Goal: Find specific page/section: Find specific page/section

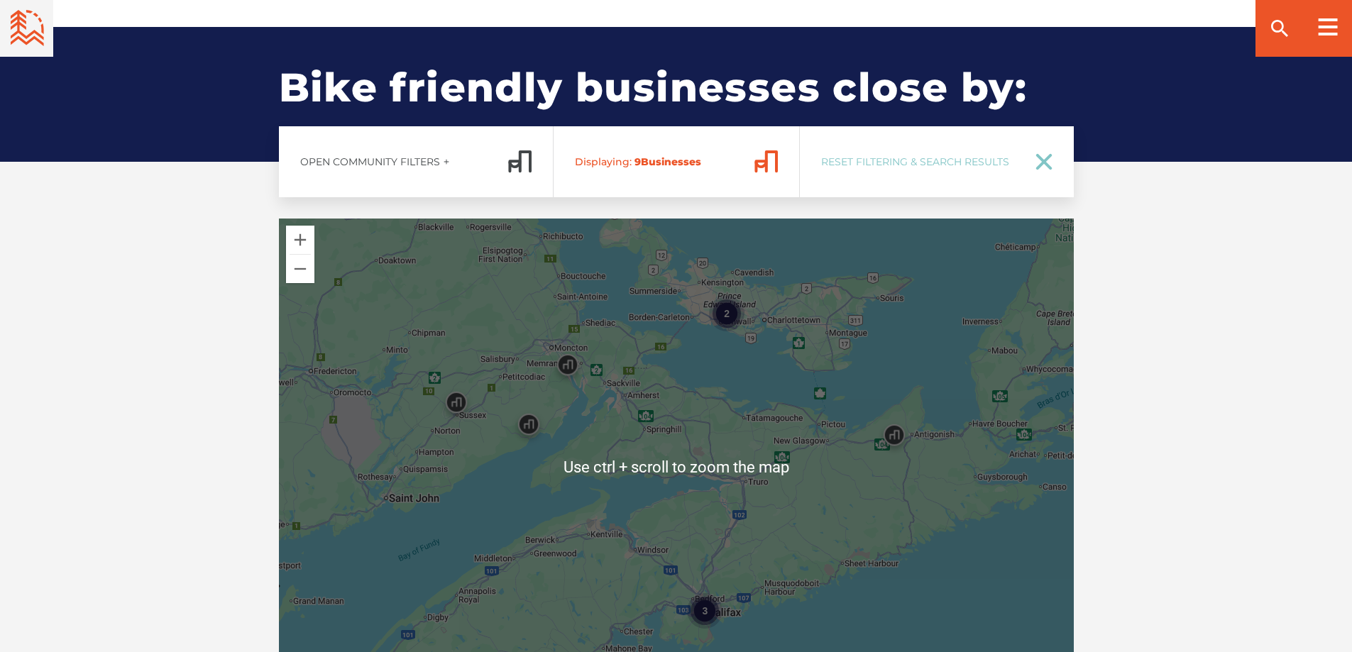
scroll to position [2272, 0]
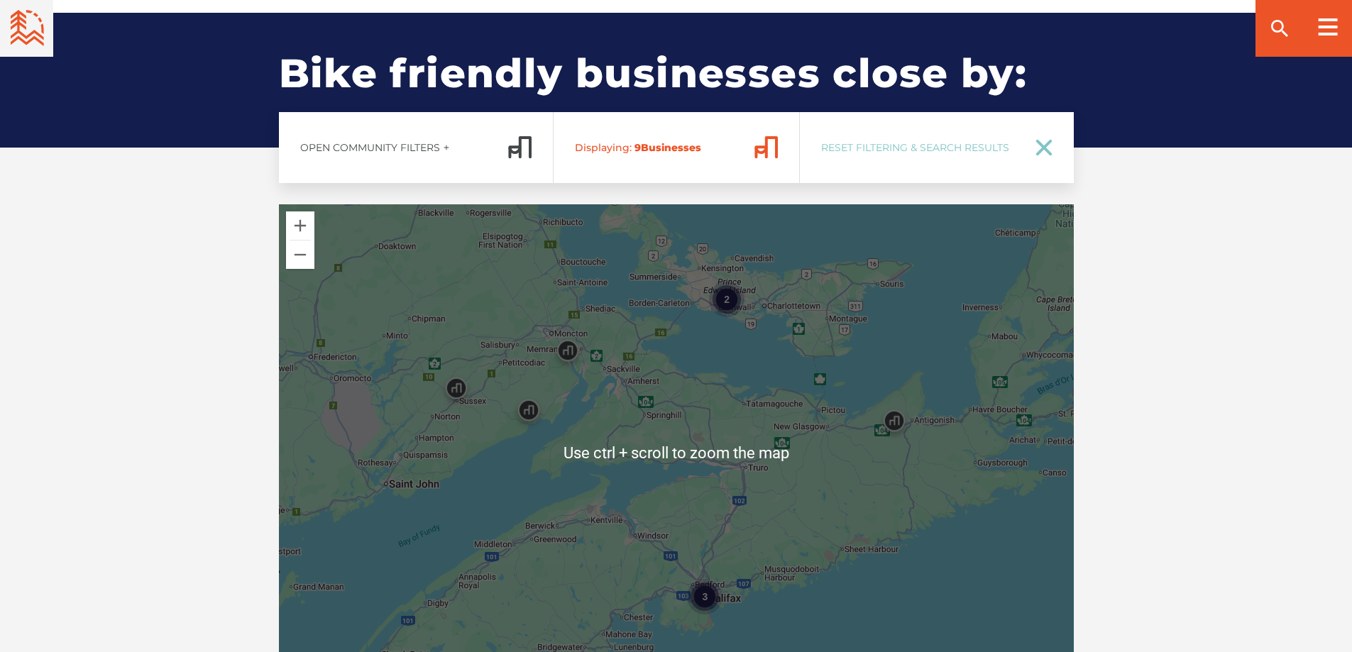
click at [718, 406] on div "3 2" at bounding box center [676, 452] width 795 height 497
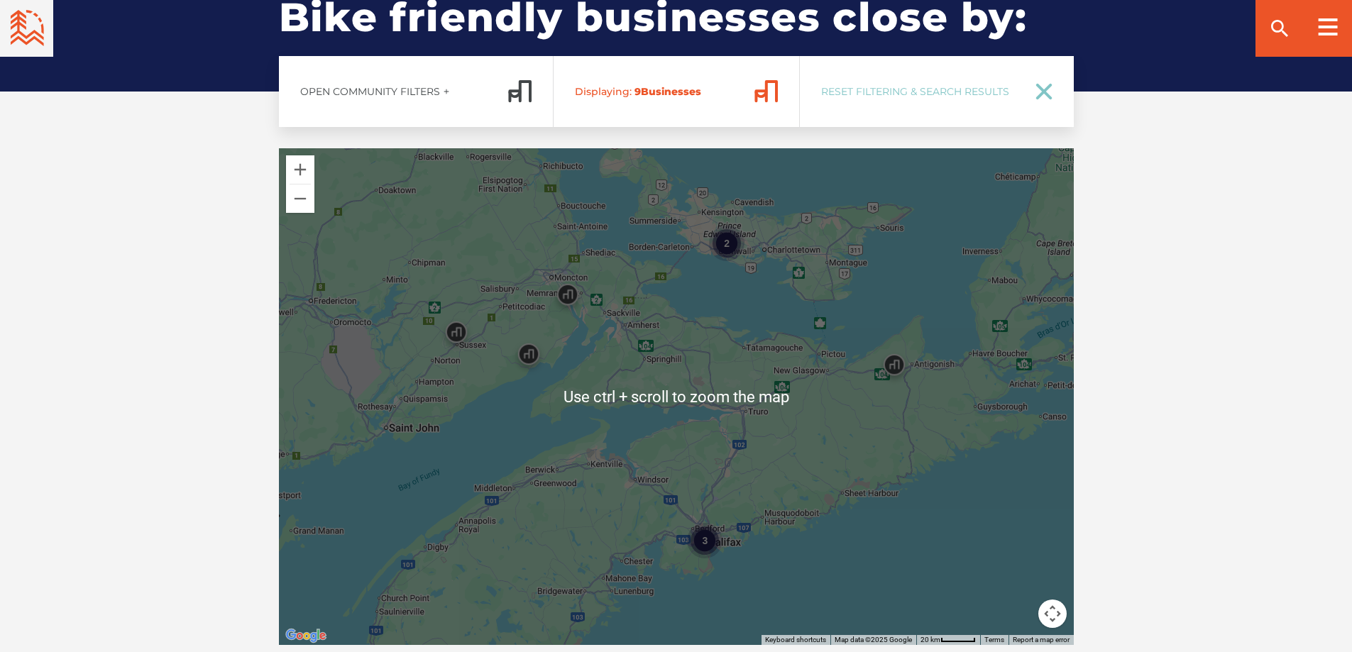
scroll to position [2343, 0]
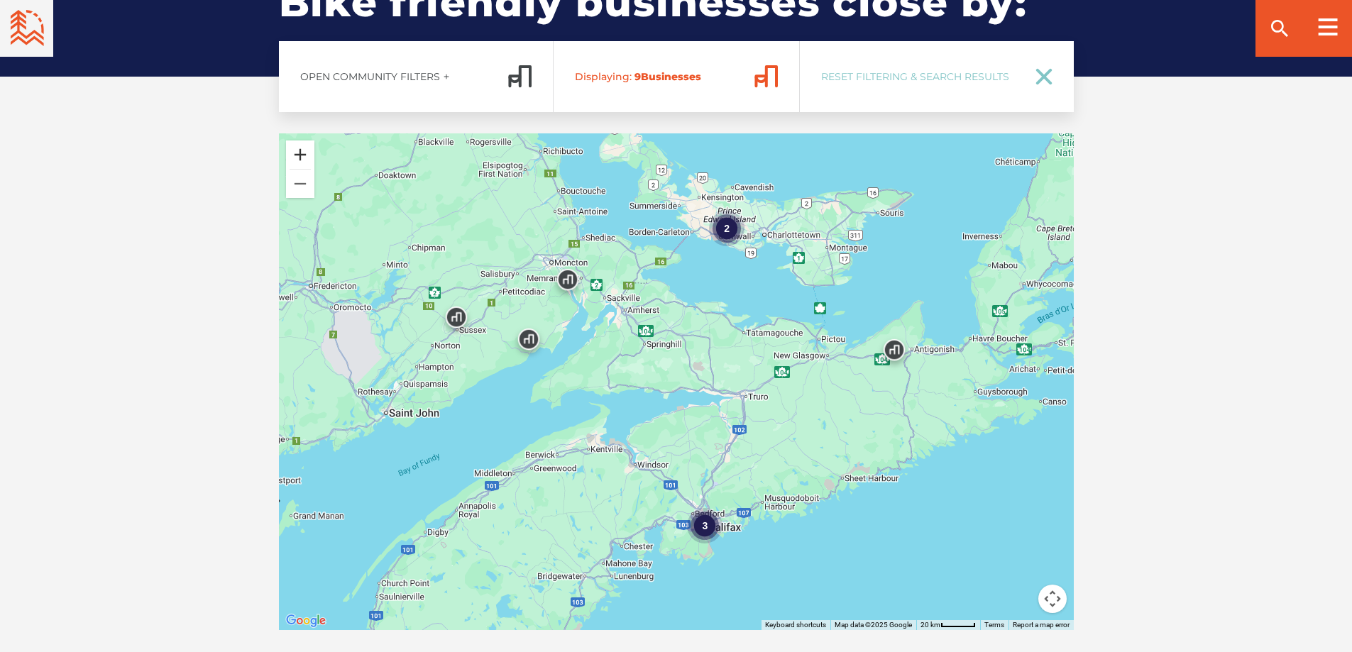
click at [295, 156] on button "Zoom in" at bounding box center [300, 155] width 28 height 28
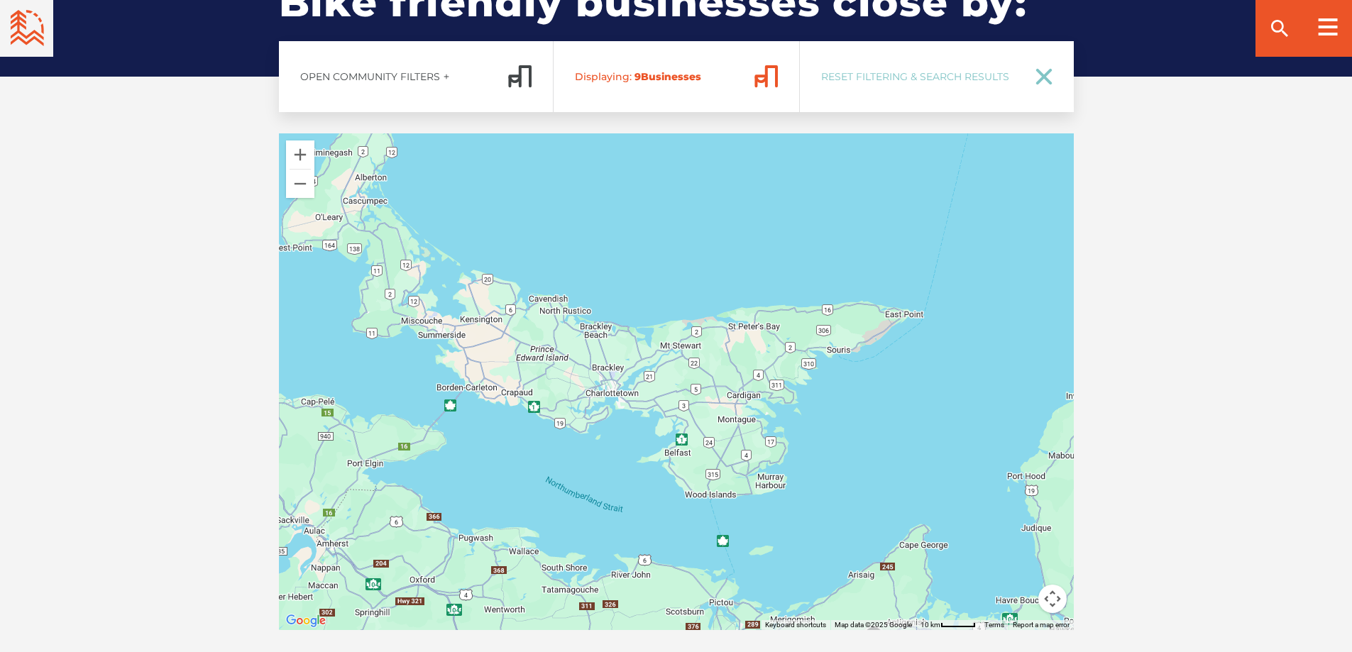
drag, startPoint x: 822, startPoint y: 318, endPoint x: 579, endPoint y: 625, distance: 391.7
click at [579, 625] on div at bounding box center [676, 381] width 795 height 497
click at [307, 158] on button "Zoom in" at bounding box center [300, 155] width 28 height 28
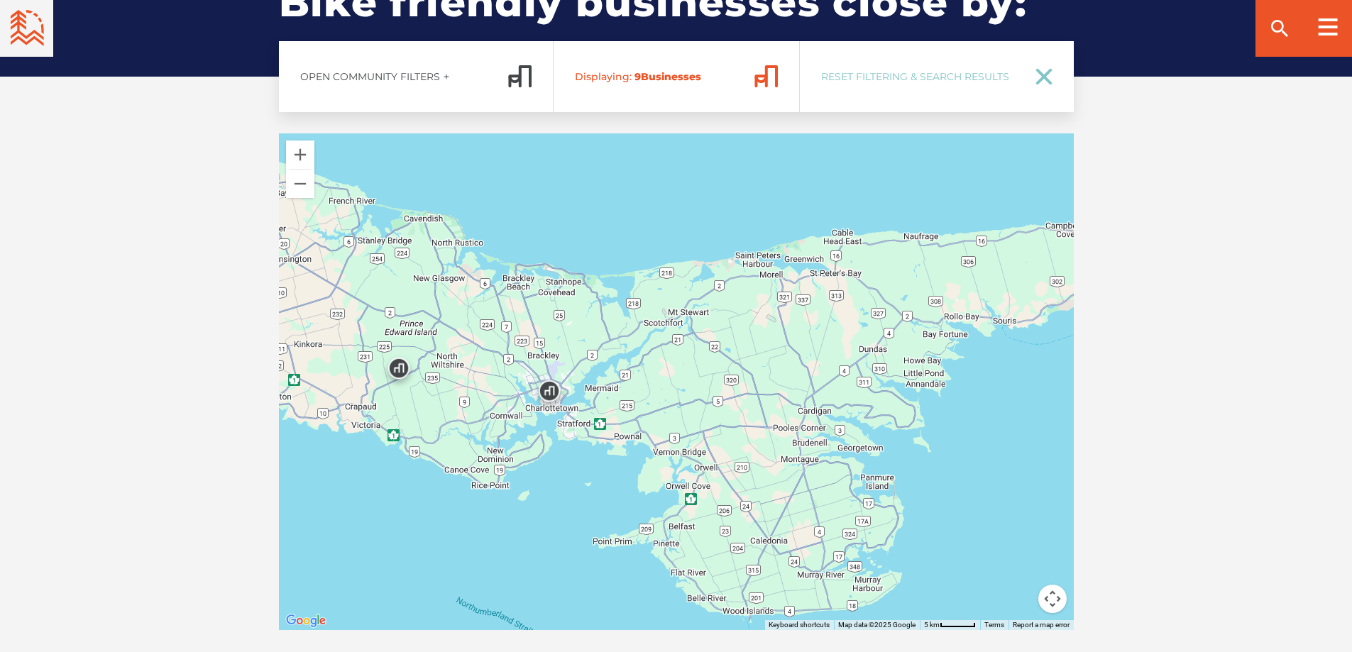
click at [396, 365] on img at bounding box center [399, 372] width 43 height 43
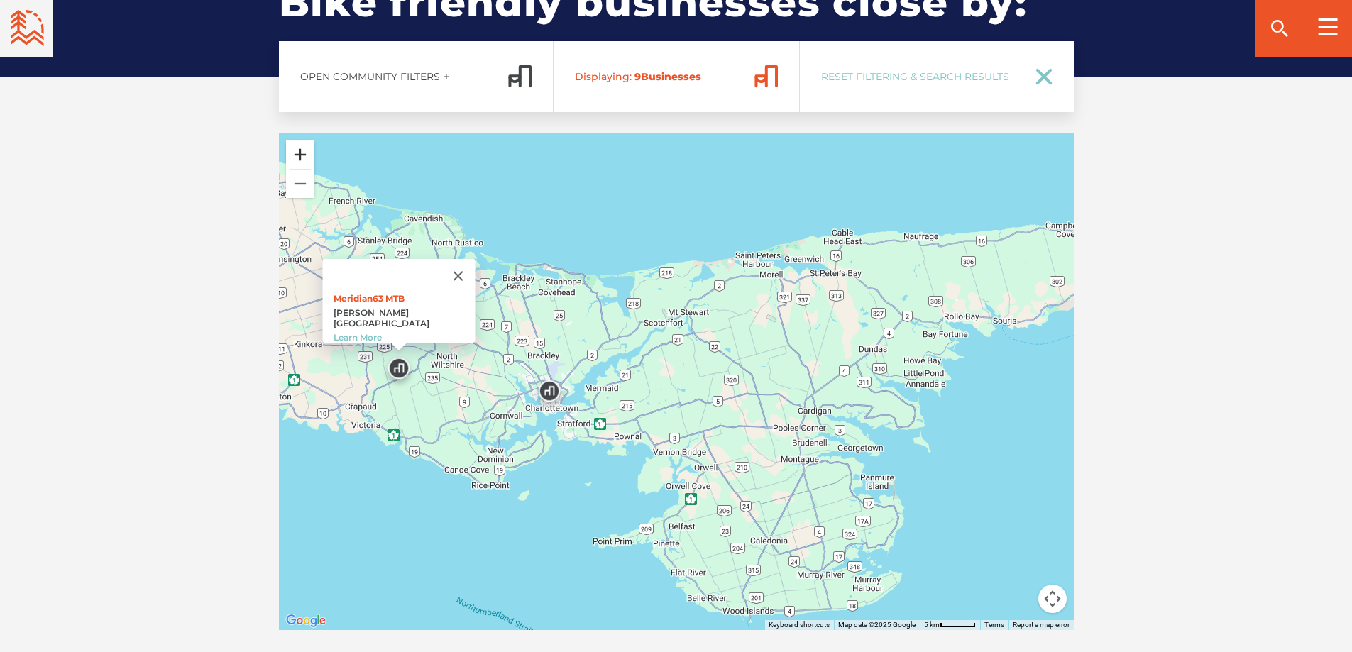
click at [298, 153] on button "Zoom in" at bounding box center [300, 155] width 28 height 28
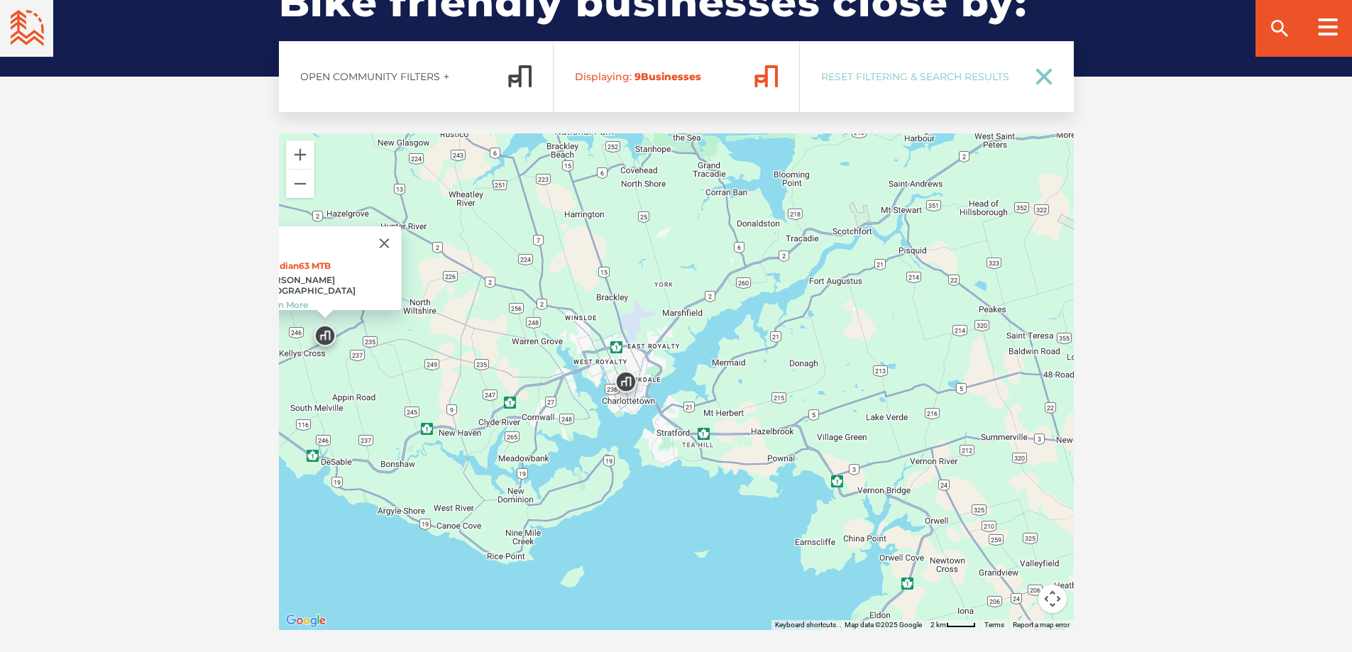
drag, startPoint x: 408, startPoint y: 319, endPoint x: 613, endPoint y: 285, distance: 208.0
click at [613, 285] on div "Meridian63 MTB [PERSON_NAME][GEOGRAPHIC_DATA] Learn More" at bounding box center [676, 381] width 795 height 497
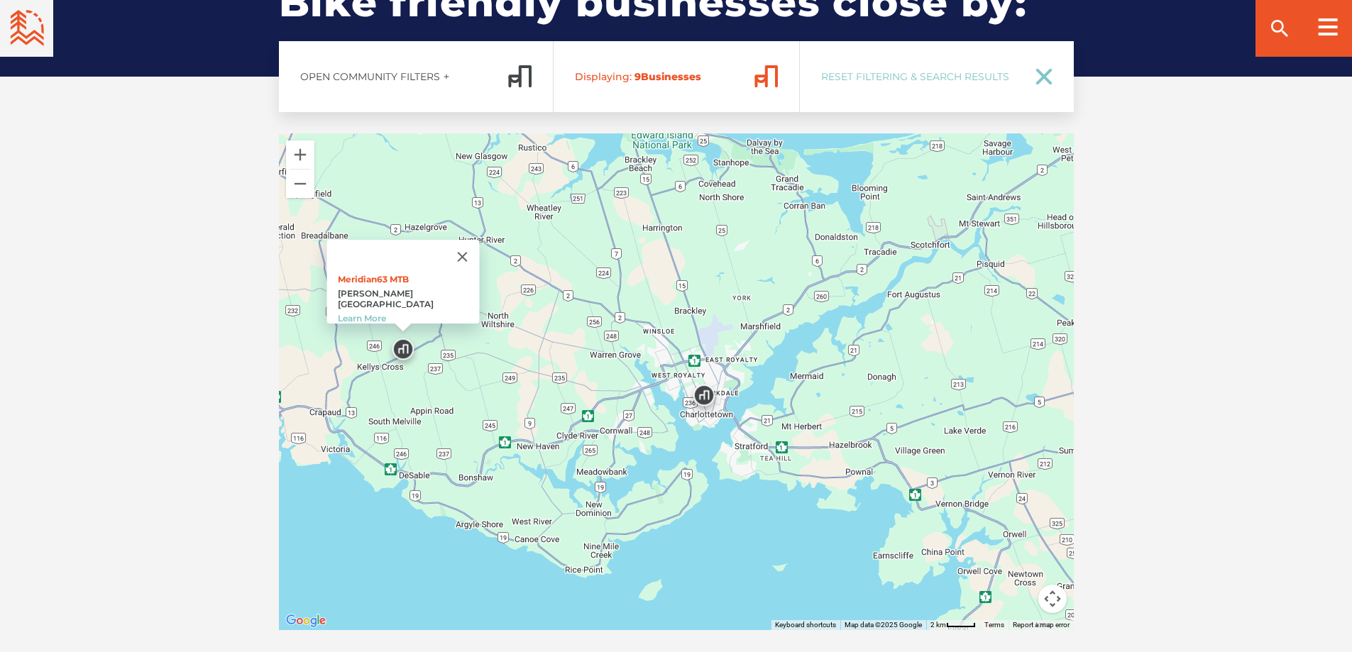
drag, startPoint x: 393, startPoint y: 366, endPoint x: 471, endPoint y: 379, distance: 79.3
click at [471, 379] on div "Meridian63 MTB [PERSON_NAME][GEOGRAPHIC_DATA] Learn More" at bounding box center [676, 381] width 795 height 497
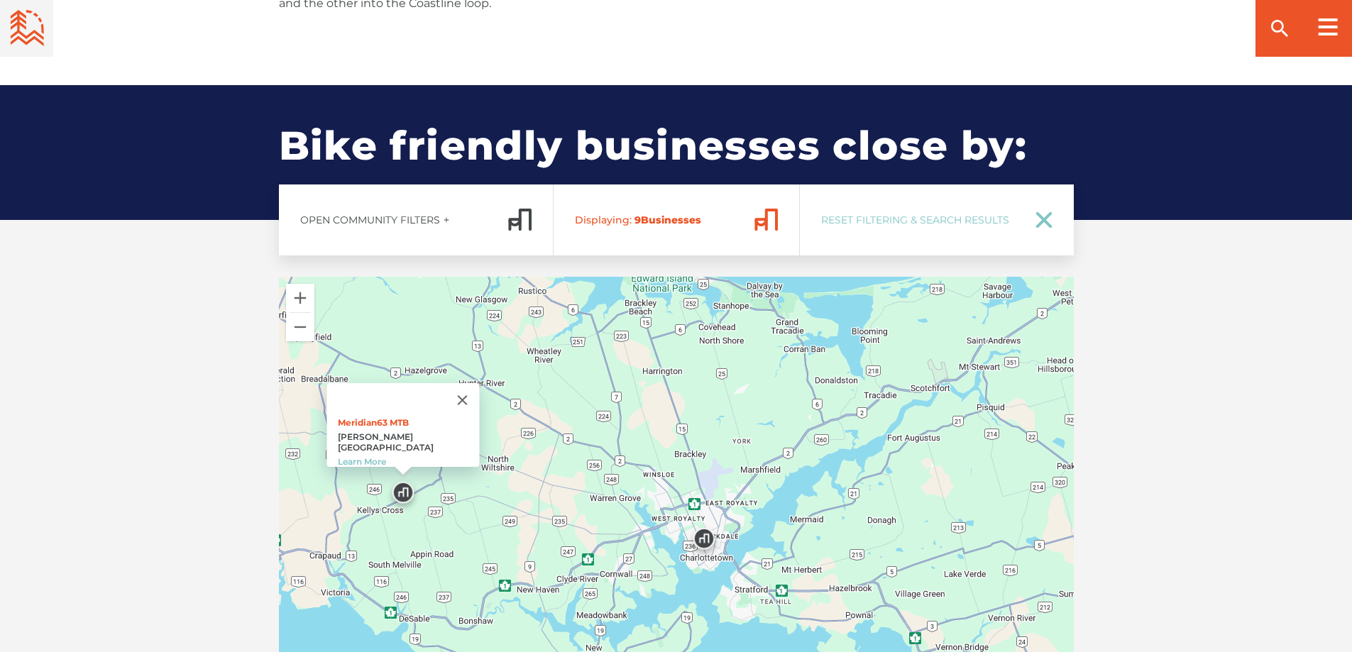
scroll to position [2201, 0]
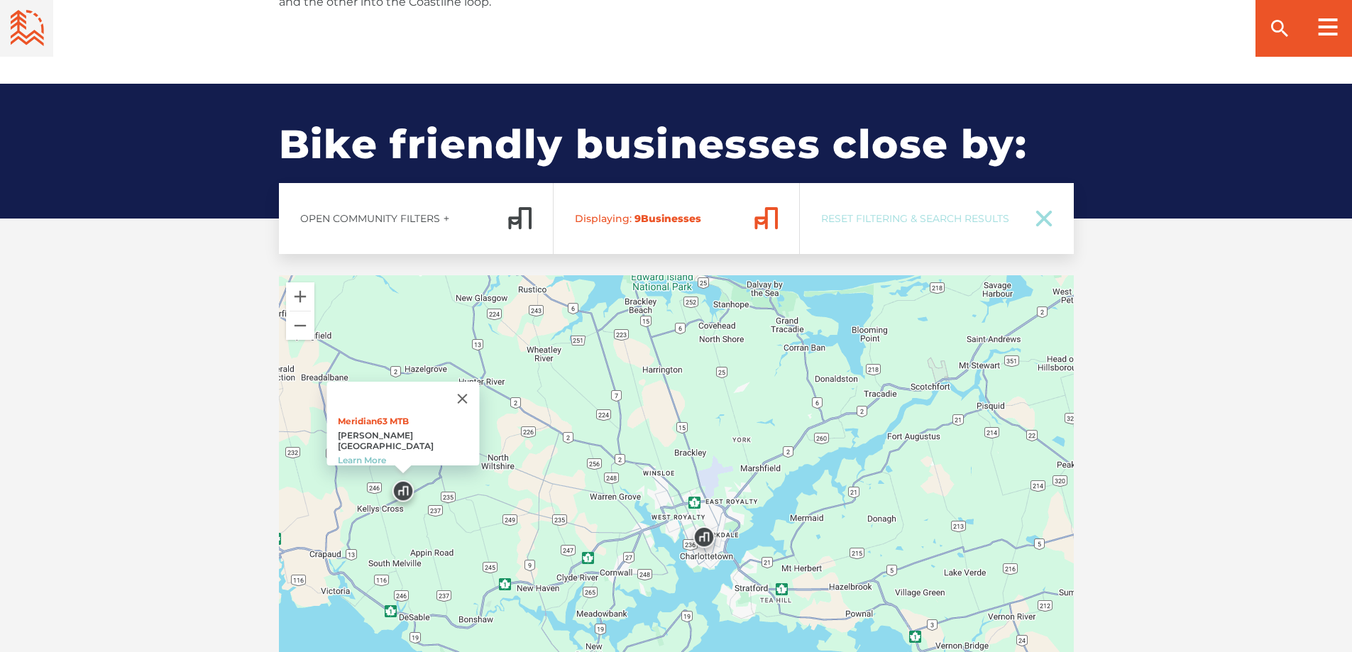
click at [946, 219] on span "Reset Filtering & Search Results" at bounding box center [919, 218] width 196 height 13
checkbox input "true"
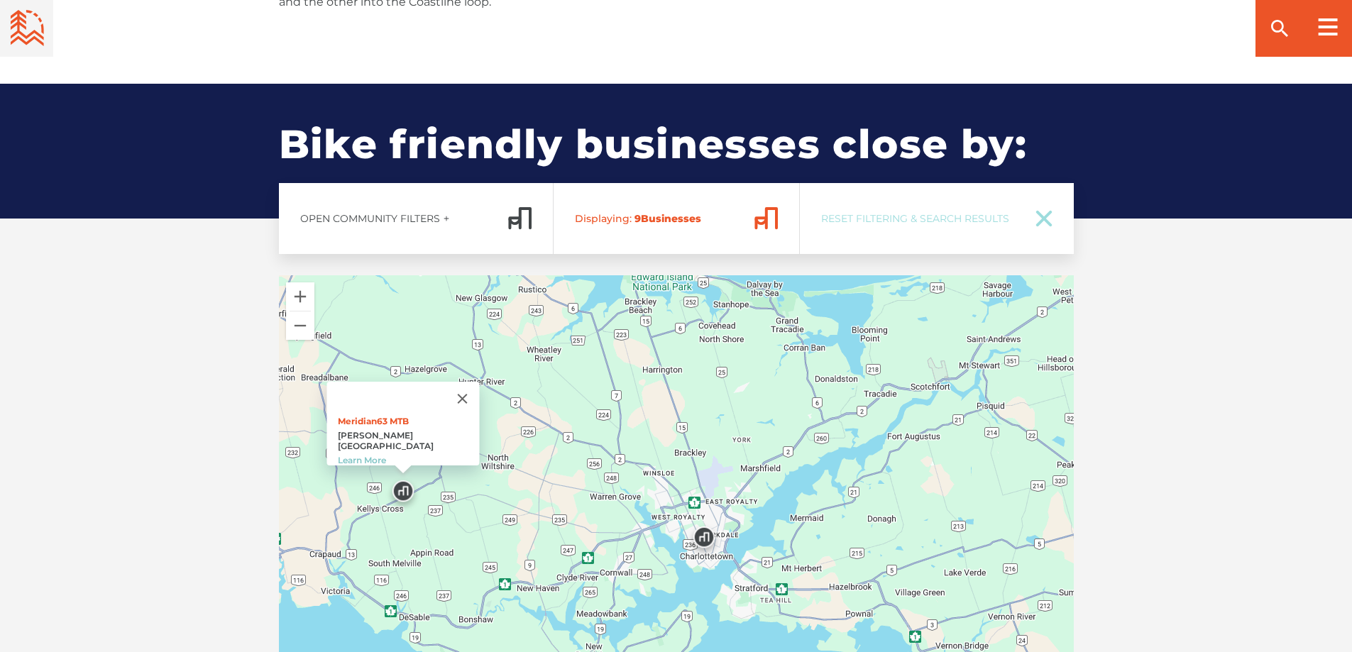
checkbox input "true"
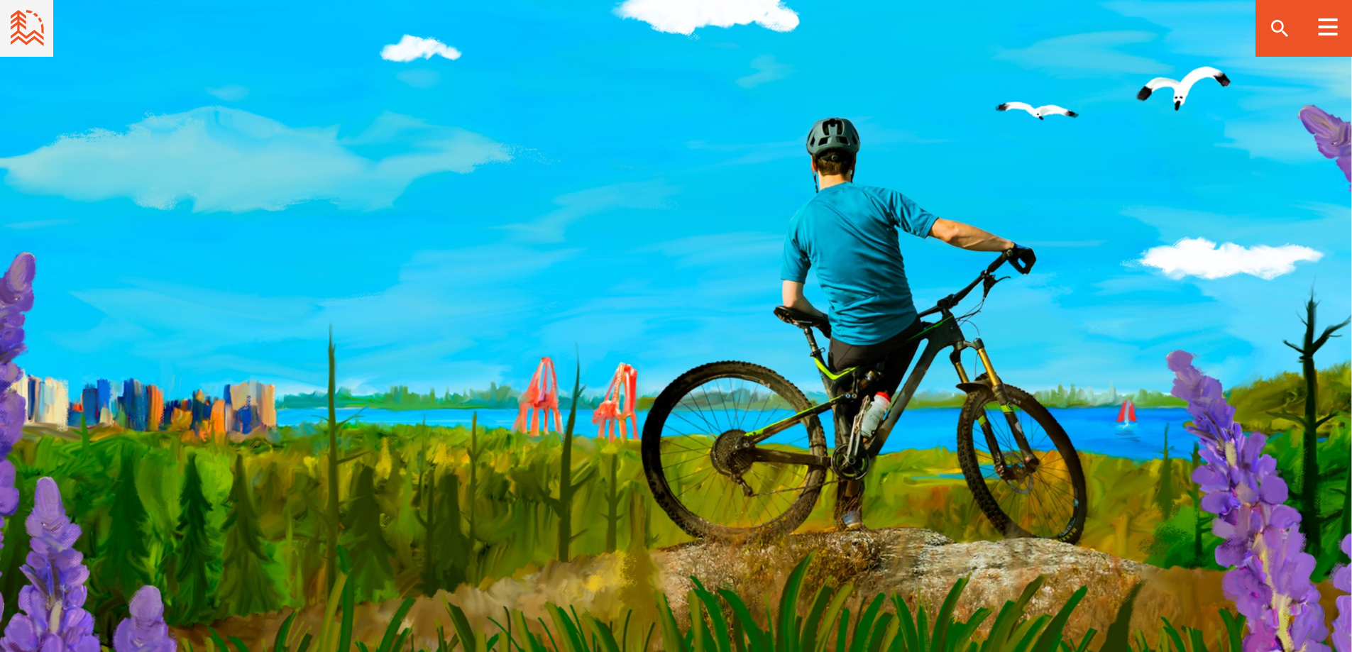
scroll to position [5492, 0]
